Goal: Transaction & Acquisition: Book appointment/travel/reservation

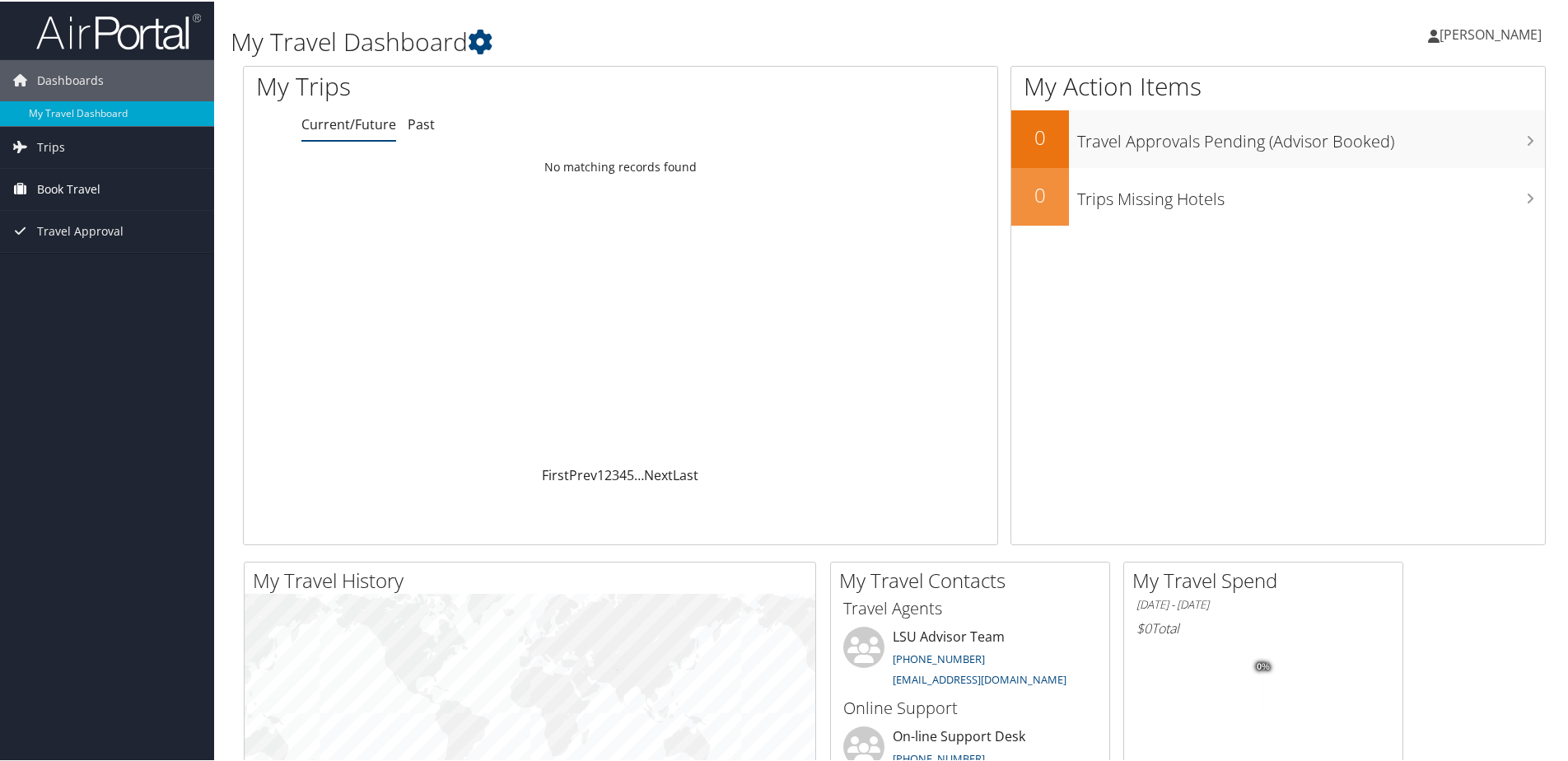
click at [74, 185] on span "Book Travel" at bounding box center [69, 187] width 64 height 41
click at [87, 239] on link "Book/Manage Online Trips" at bounding box center [107, 245] width 215 height 25
